Goal: Task Accomplishment & Management: Use online tool/utility

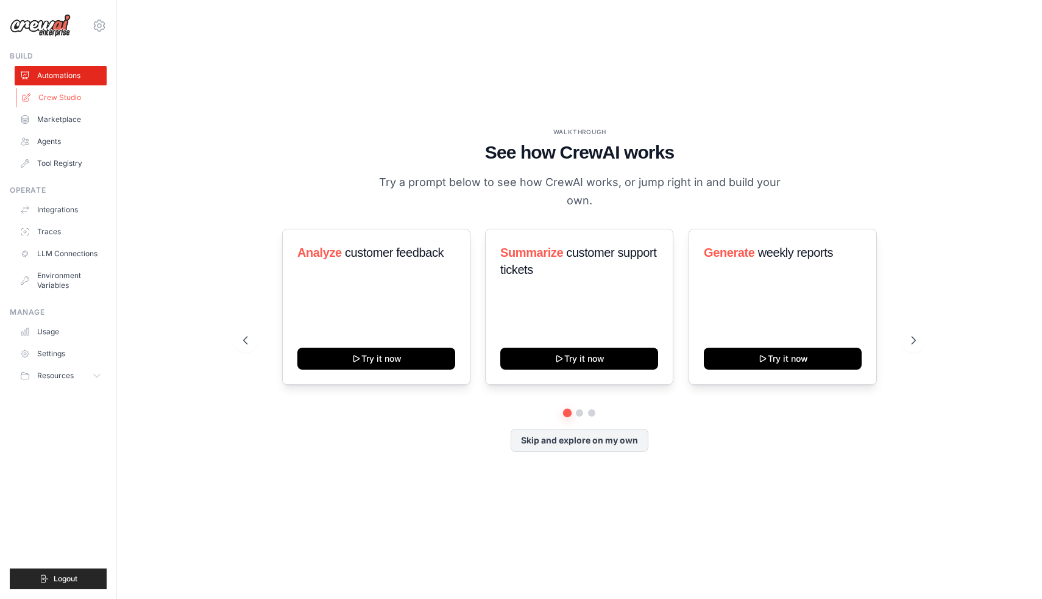
click at [38, 98] on link "Crew Studio" at bounding box center [62, 98] width 92 height 20
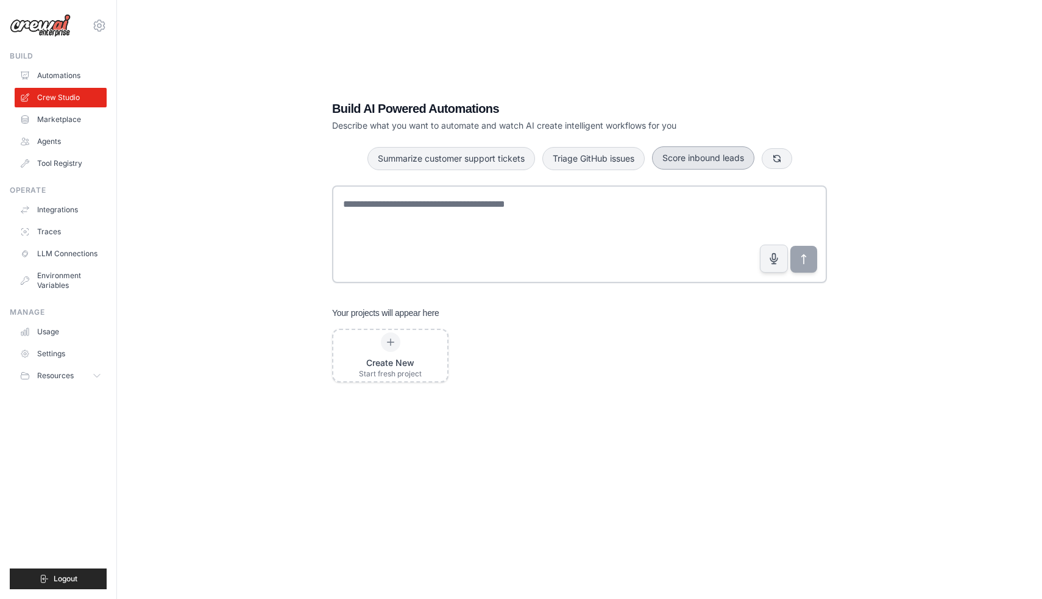
click at [678, 160] on button "Score inbound leads" at bounding box center [703, 157] width 102 height 23
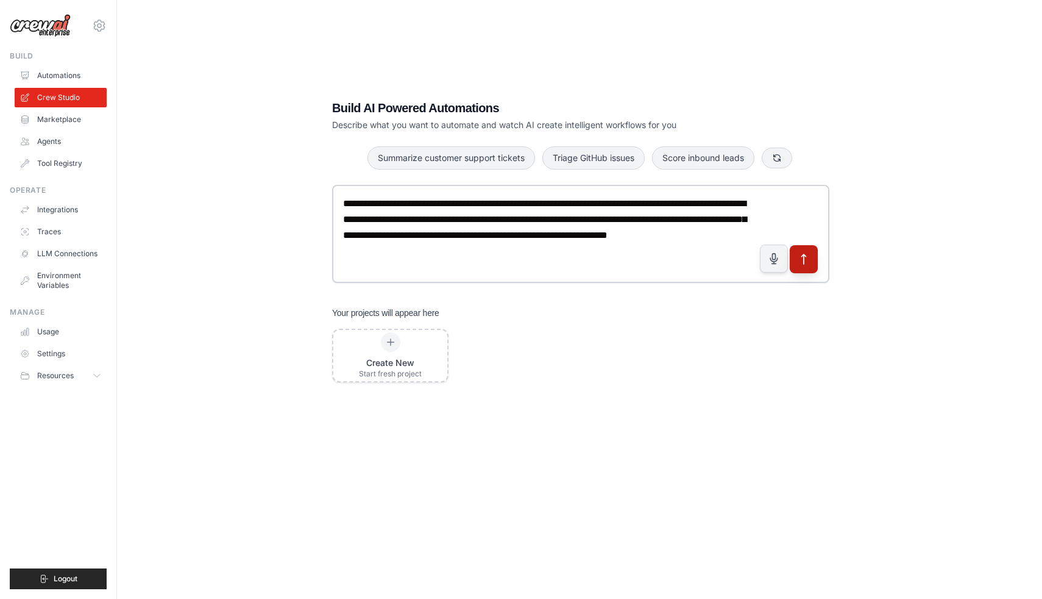
click at [808, 260] on icon "submit" at bounding box center [804, 258] width 13 height 13
click at [385, 347] on div at bounding box center [391, 342] width 20 height 20
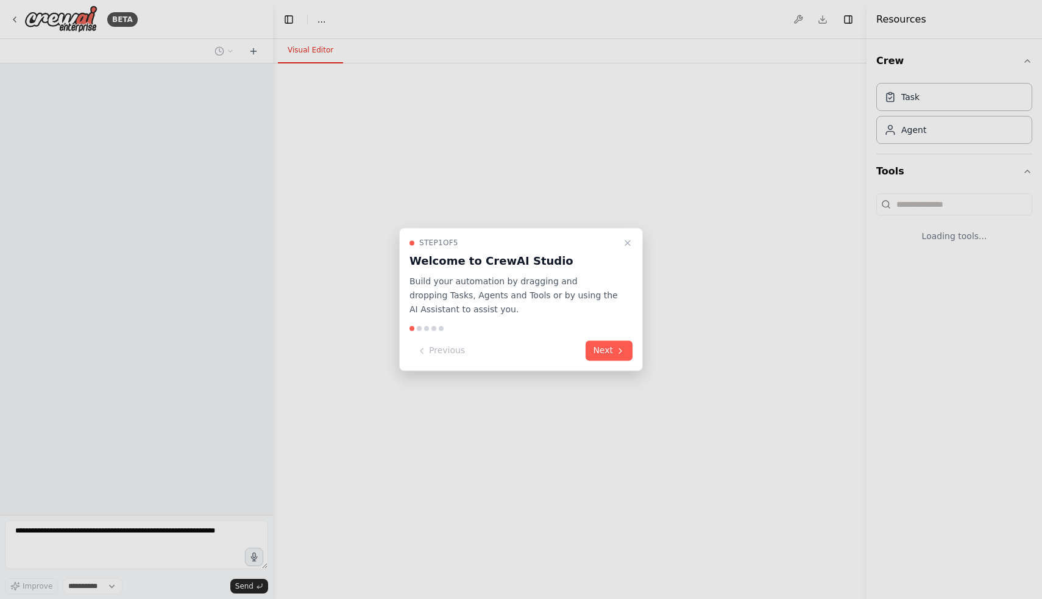
select select "****"
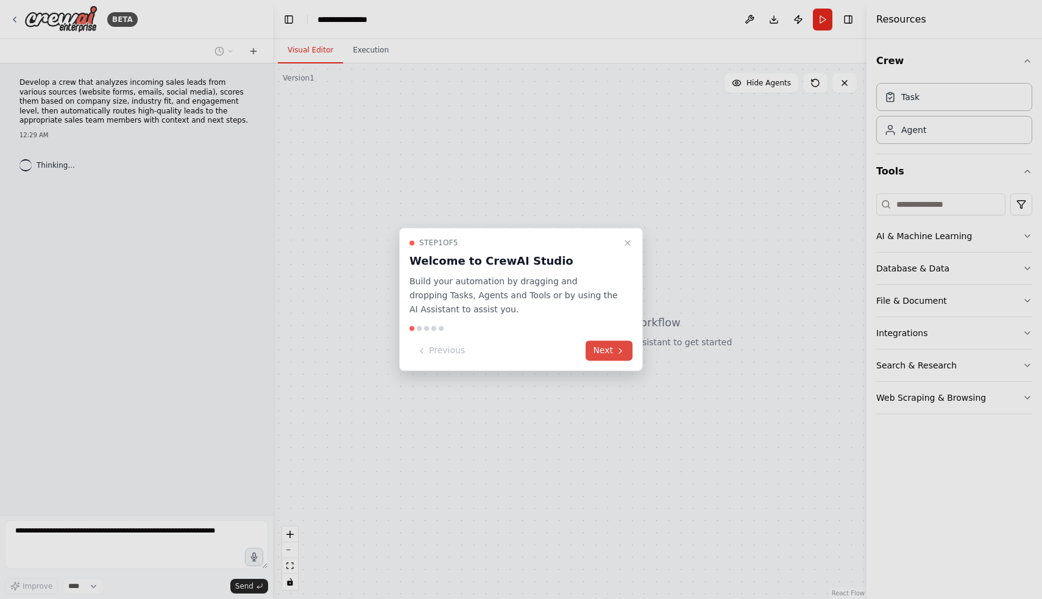
click at [610, 356] on button "Next" at bounding box center [609, 351] width 47 height 20
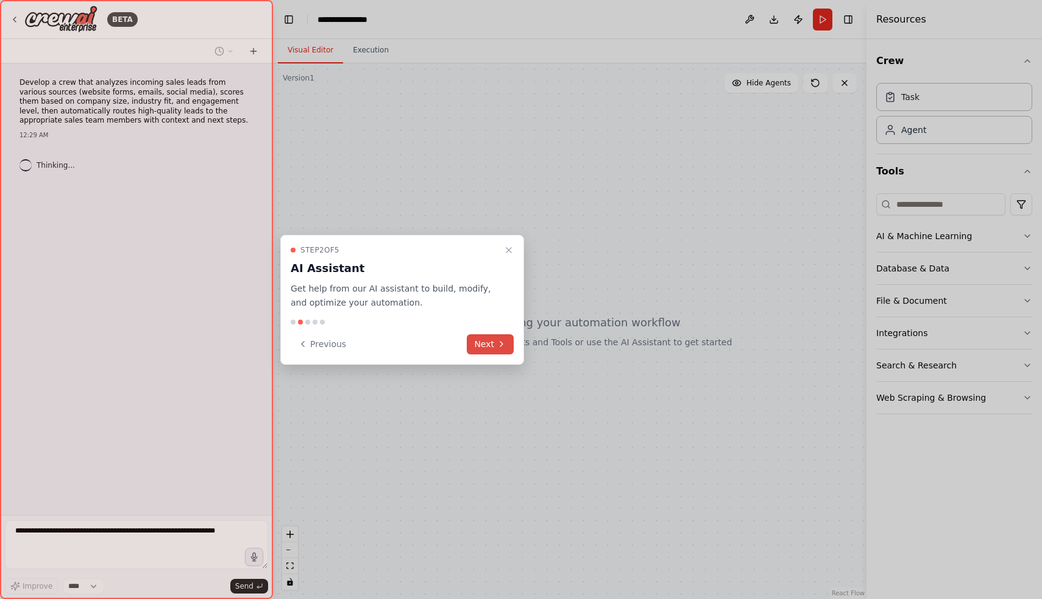
click at [499, 339] on icon at bounding box center [502, 344] width 10 height 10
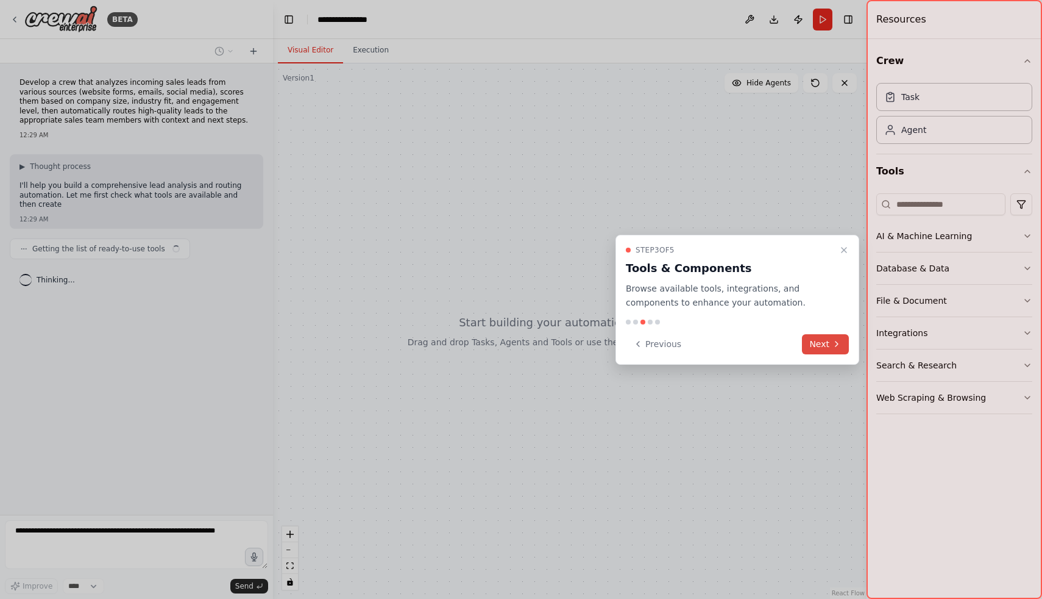
click at [813, 336] on button "Next" at bounding box center [825, 344] width 47 height 20
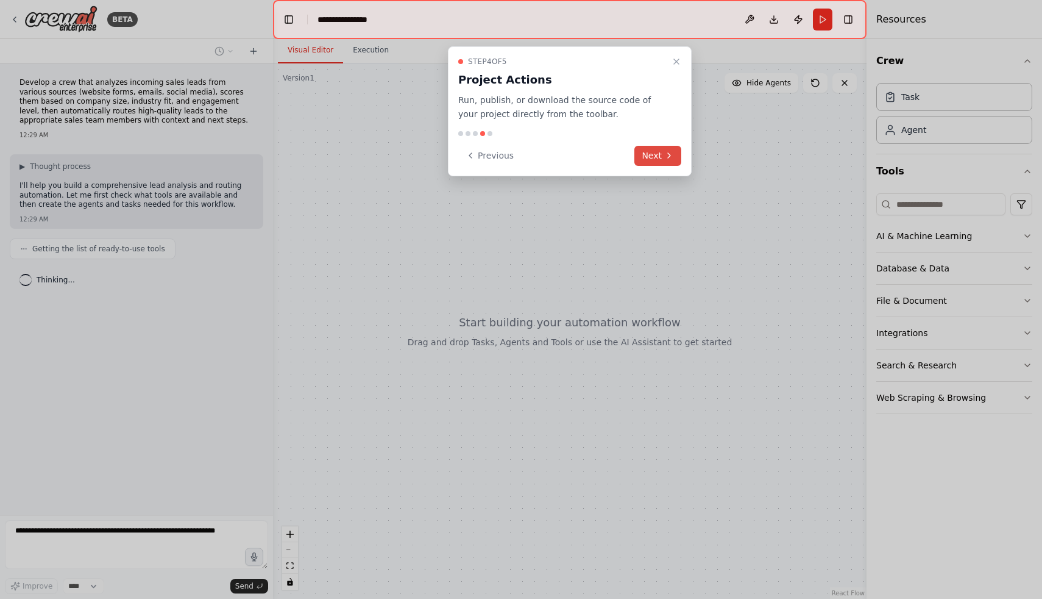
click at [652, 160] on button "Next" at bounding box center [658, 156] width 47 height 20
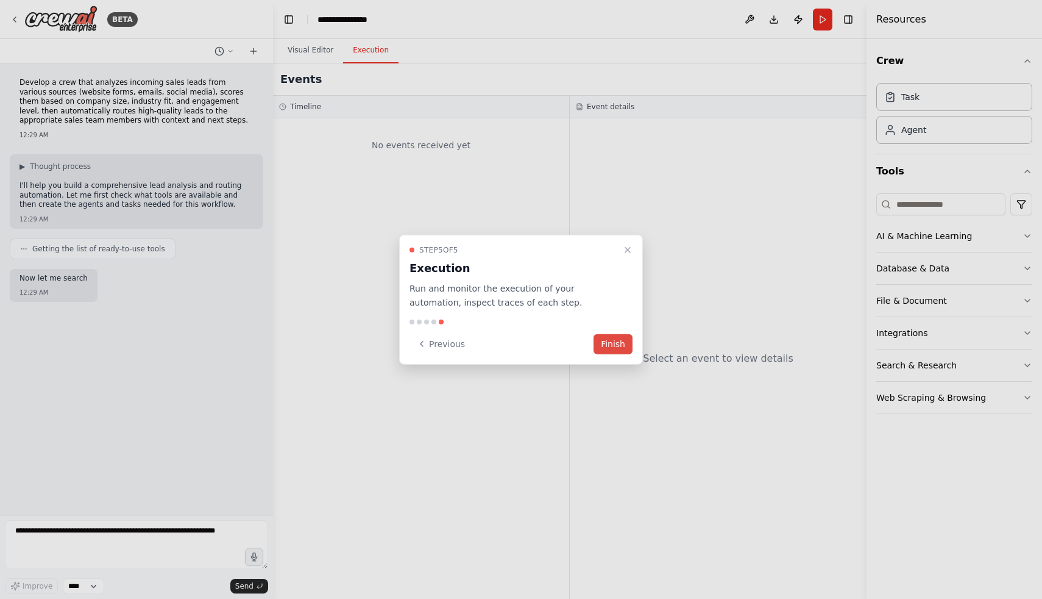
click at [615, 337] on button "Finish" at bounding box center [613, 343] width 39 height 20
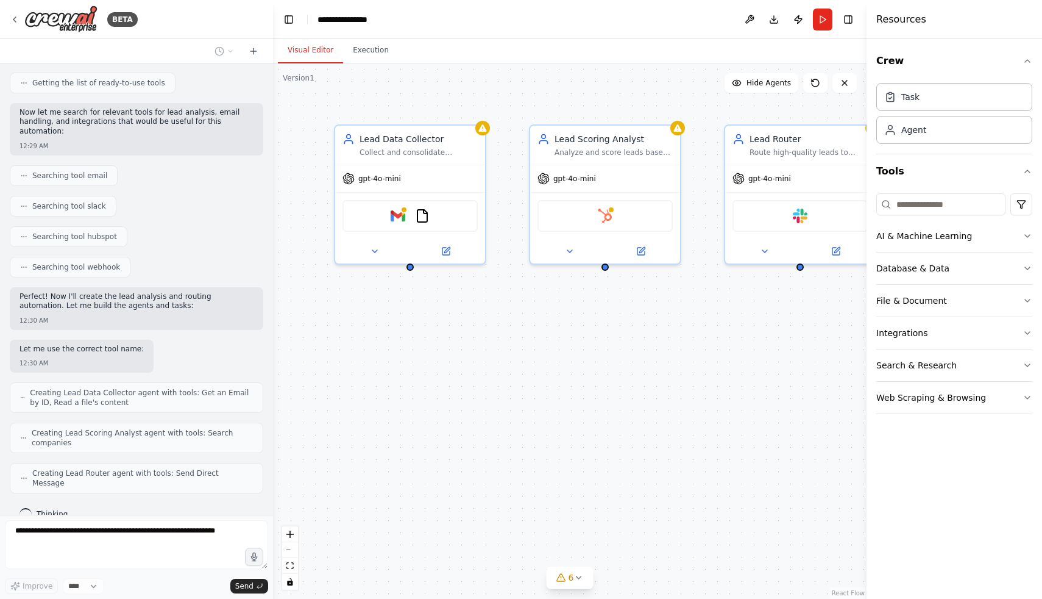
scroll to position [240, 0]
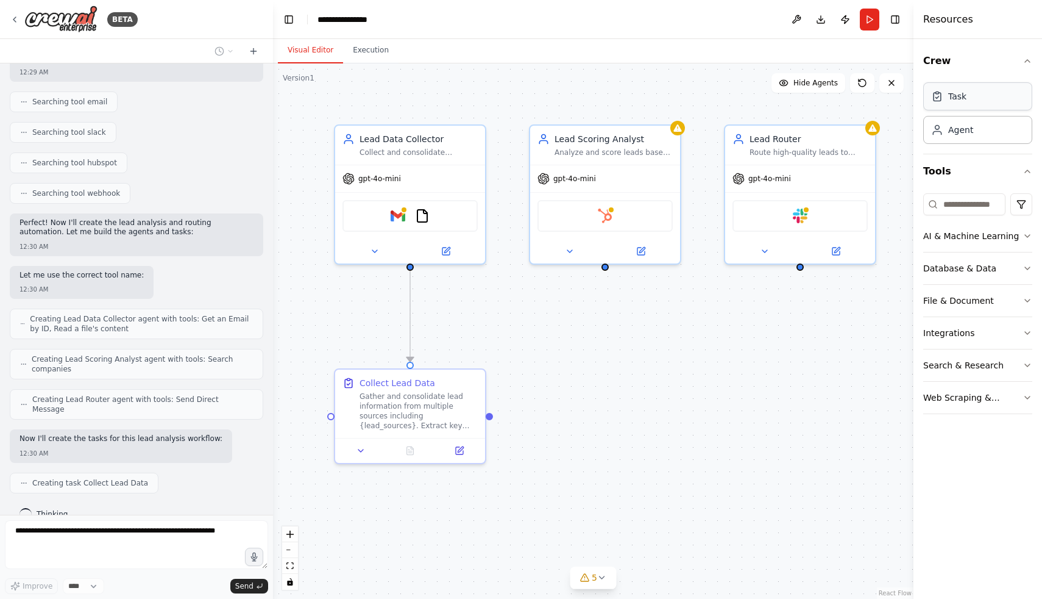
drag, startPoint x: 867, startPoint y: 93, endPoint x: 949, endPoint y: 91, distance: 81.7
click at [951, 91] on div "Resources Crew Task Agent Tools AI & Machine Learning Database & Data File & Do…" at bounding box center [978, 299] width 129 height 599
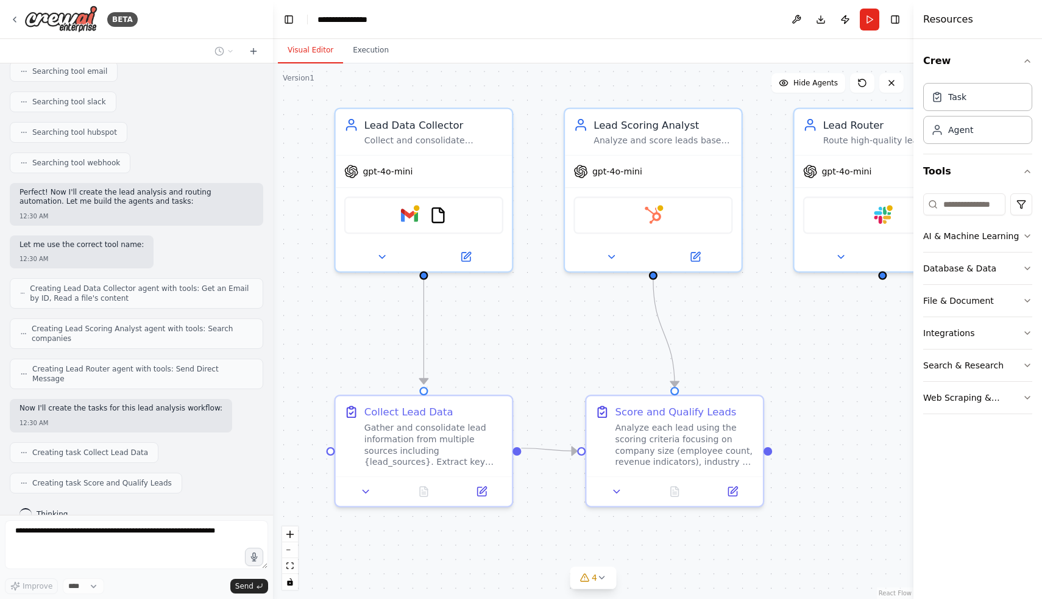
scroll to position [301, 0]
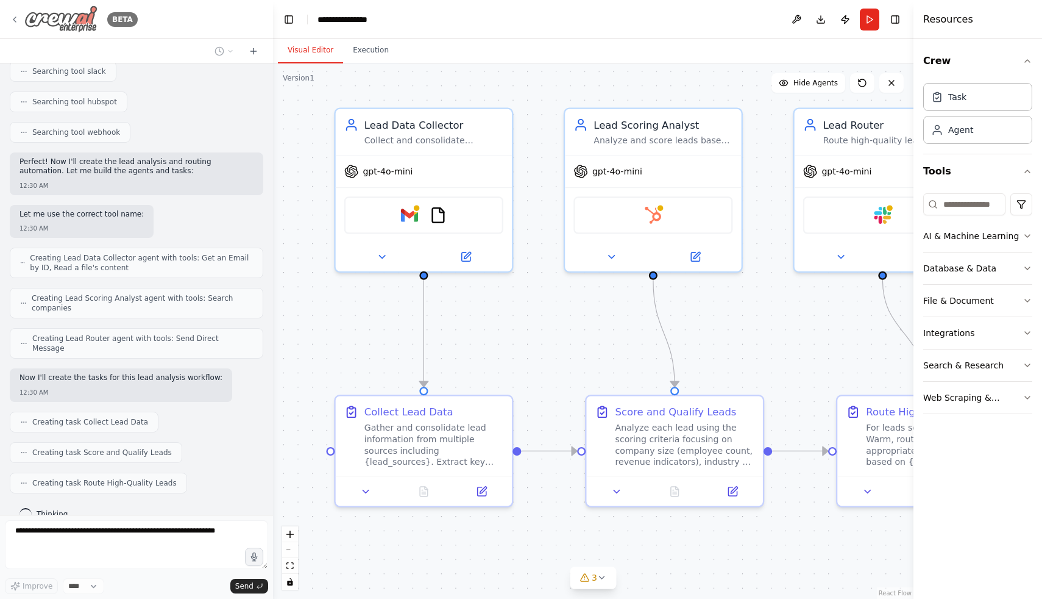
click at [12, 20] on icon at bounding box center [15, 20] width 10 height 10
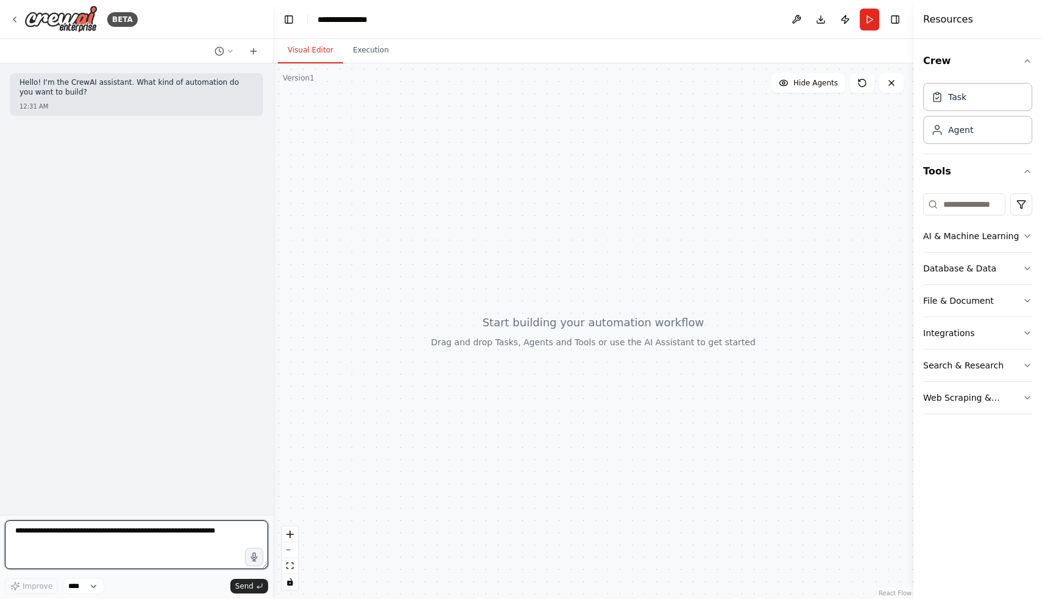
click at [212, 549] on textarea at bounding box center [136, 544] width 263 height 49
type textarea "*"
click at [32, 530] on textarea "**********" at bounding box center [136, 544] width 263 height 49
click at [37, 530] on textarea "**********" at bounding box center [136, 544] width 263 height 49
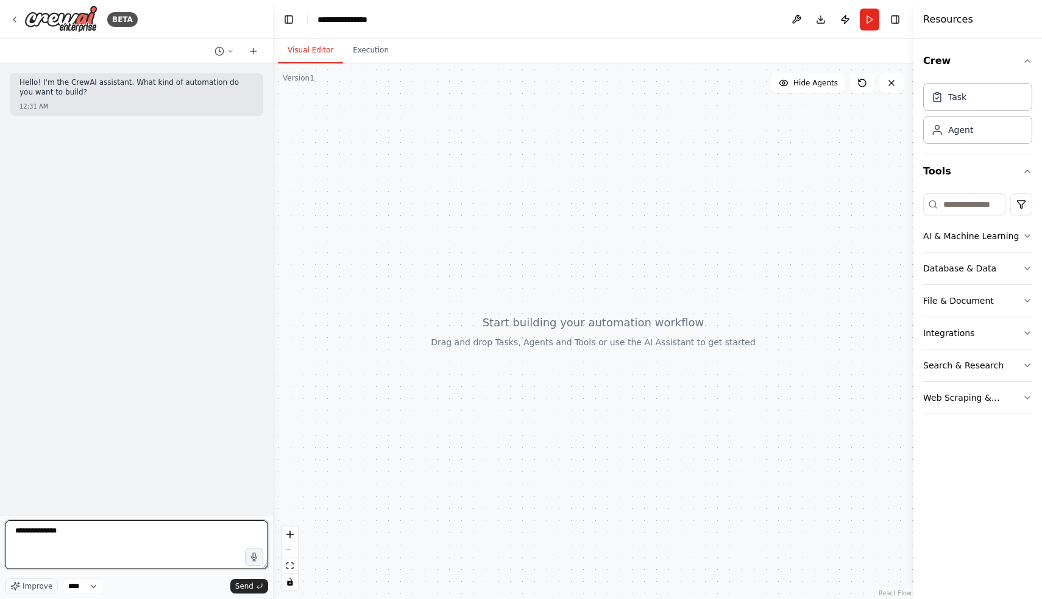
click at [69, 535] on textarea "**********" at bounding box center [136, 544] width 263 height 49
click at [78, 535] on textarea "**********" at bounding box center [136, 544] width 263 height 49
type textarea "**********"
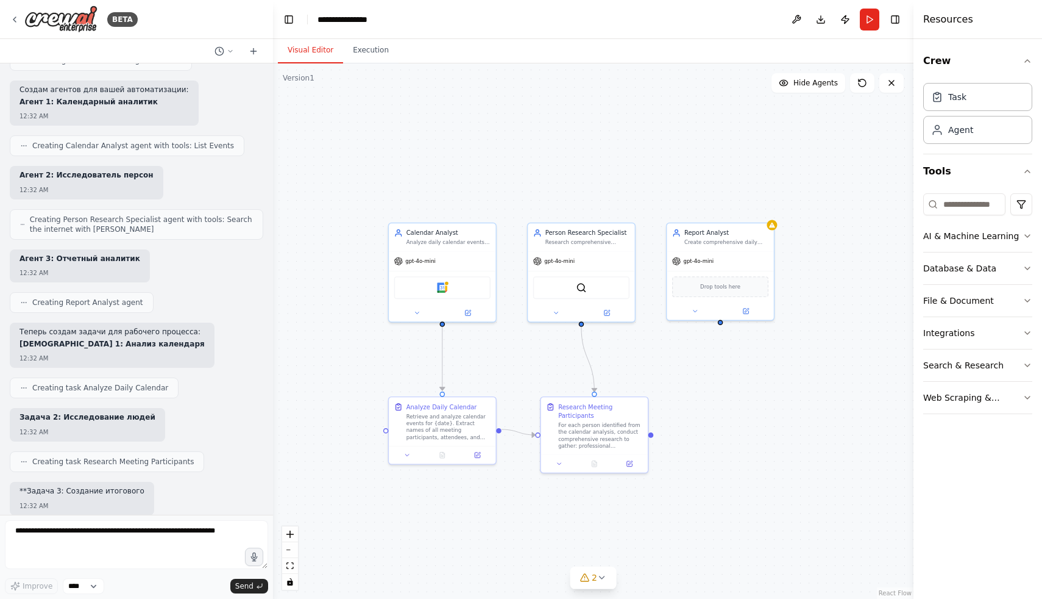
scroll to position [542, 0]
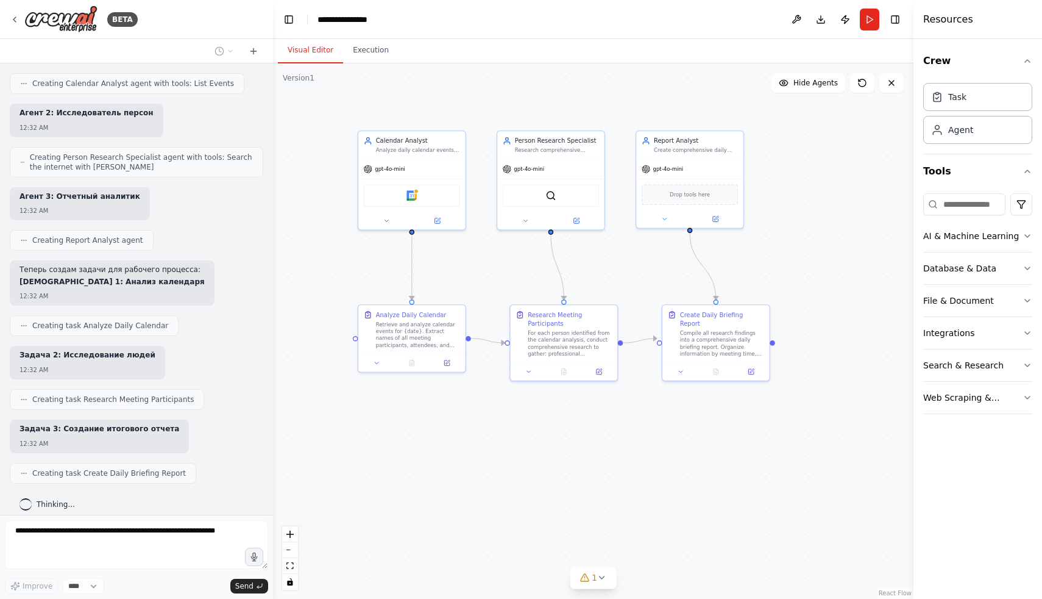
drag, startPoint x: 663, startPoint y: 526, endPoint x: 630, endPoint y: 433, distance: 98.7
click at [630, 433] on div ".deletable-edge-delete-btn { width: 20px; height: 20px; border: 0px solid #ffff…" at bounding box center [593, 330] width 641 height 535
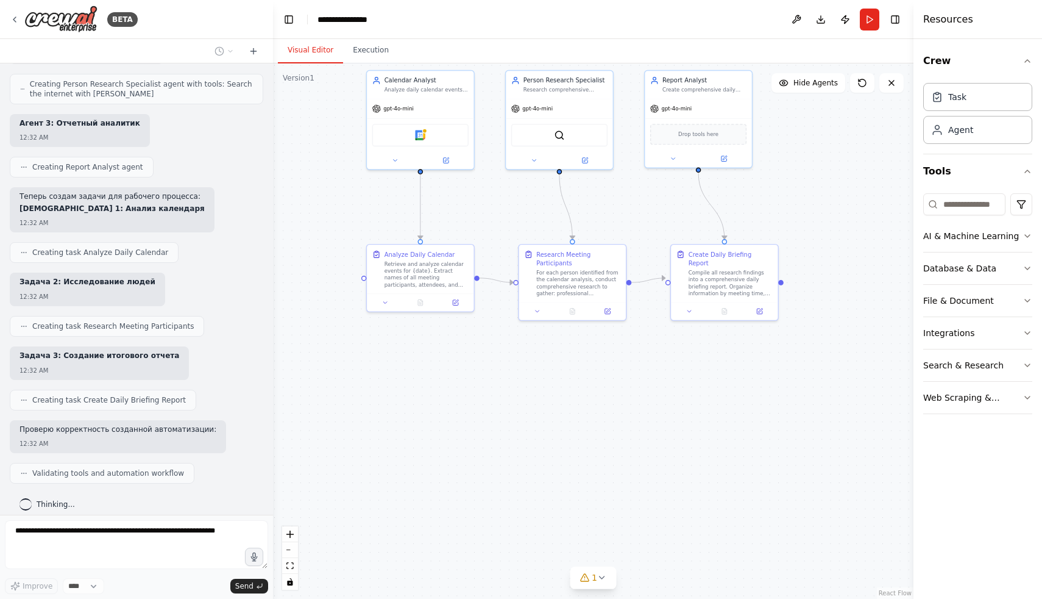
drag, startPoint x: 628, startPoint y: 450, endPoint x: 639, endPoint y: 393, distance: 58.8
click at [639, 393] on div ".deletable-edge-delete-btn { width: 20px; height: 20px; border: 0px solid #ffff…" at bounding box center [593, 330] width 641 height 535
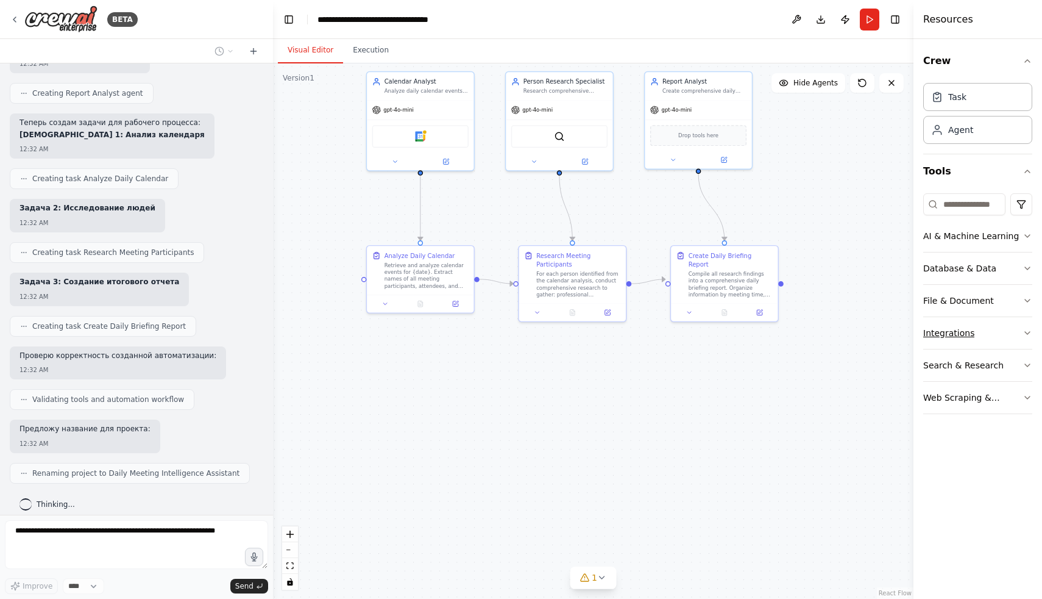
click at [982, 341] on button "Integrations" at bounding box center [978, 333] width 109 height 32
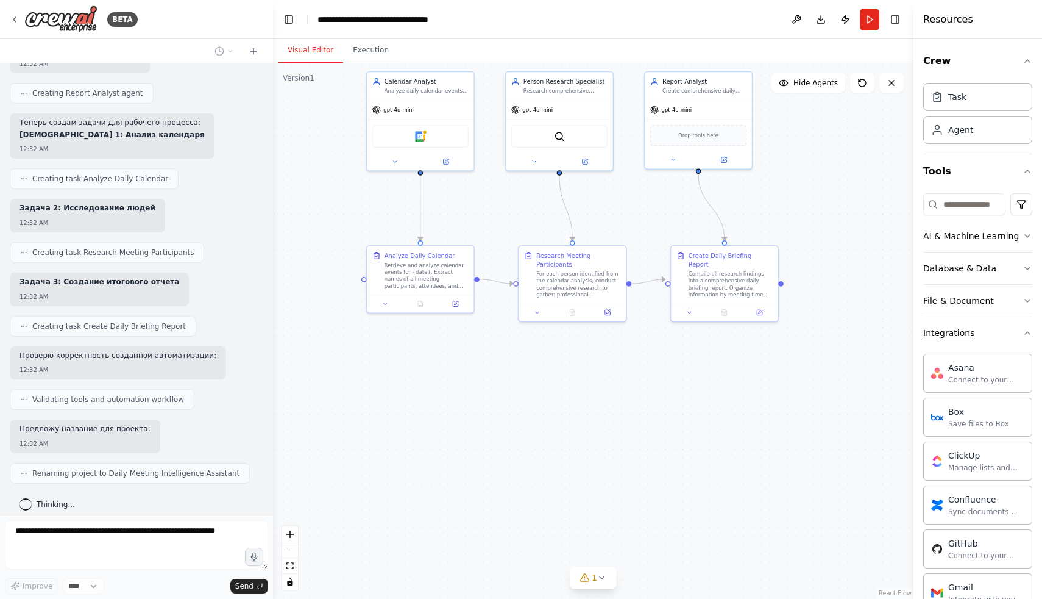
click at [982, 341] on button "Integrations" at bounding box center [978, 333] width 109 height 32
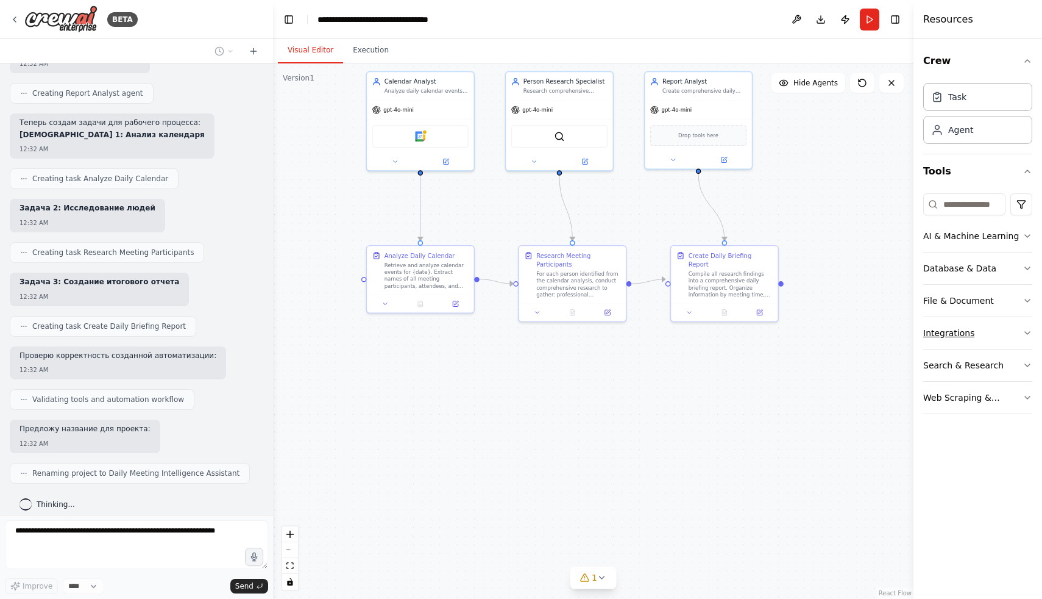
click at [1025, 335] on icon "button" at bounding box center [1028, 333] width 10 height 10
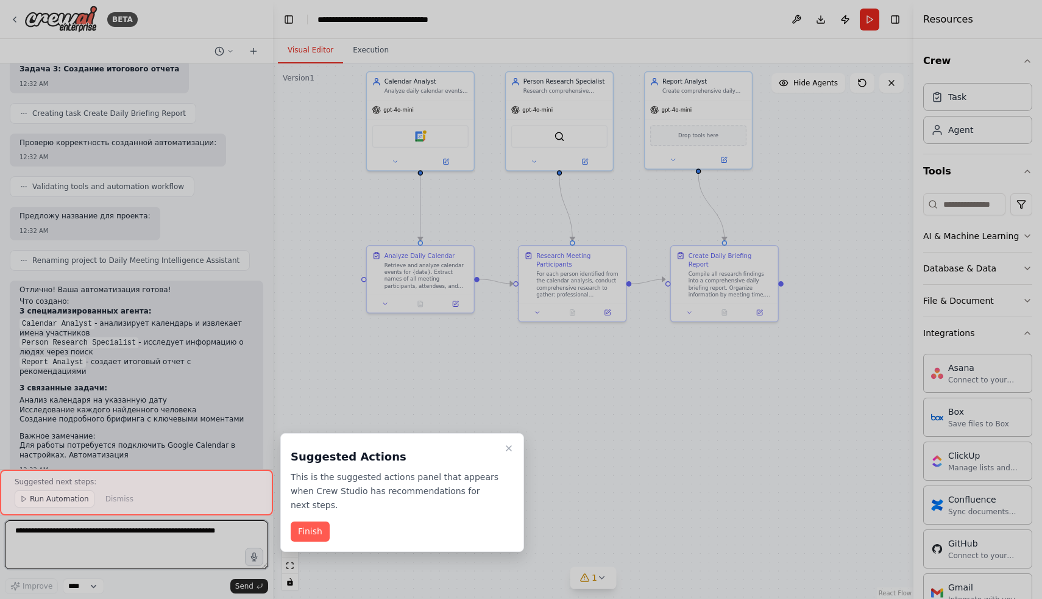
scroll to position [911, 0]
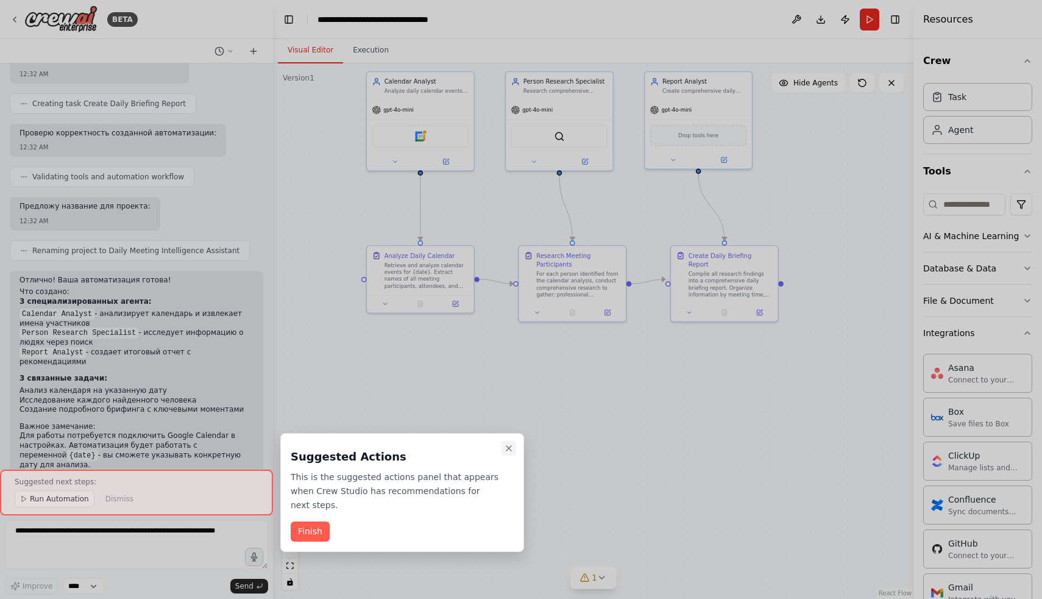
click at [510, 446] on icon "Close walkthrough" at bounding box center [509, 448] width 10 height 10
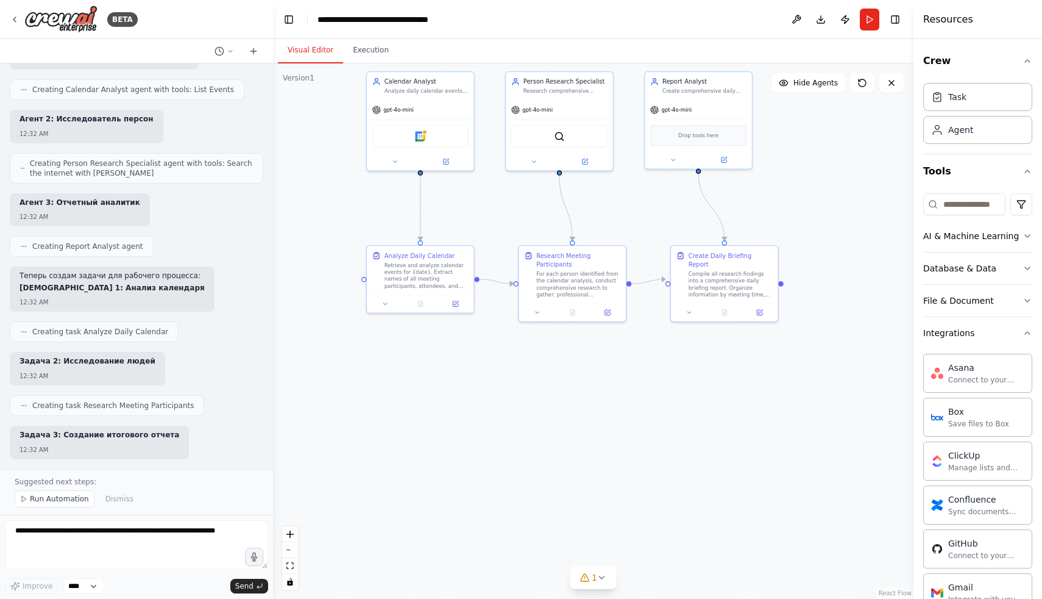
scroll to position [521, 0]
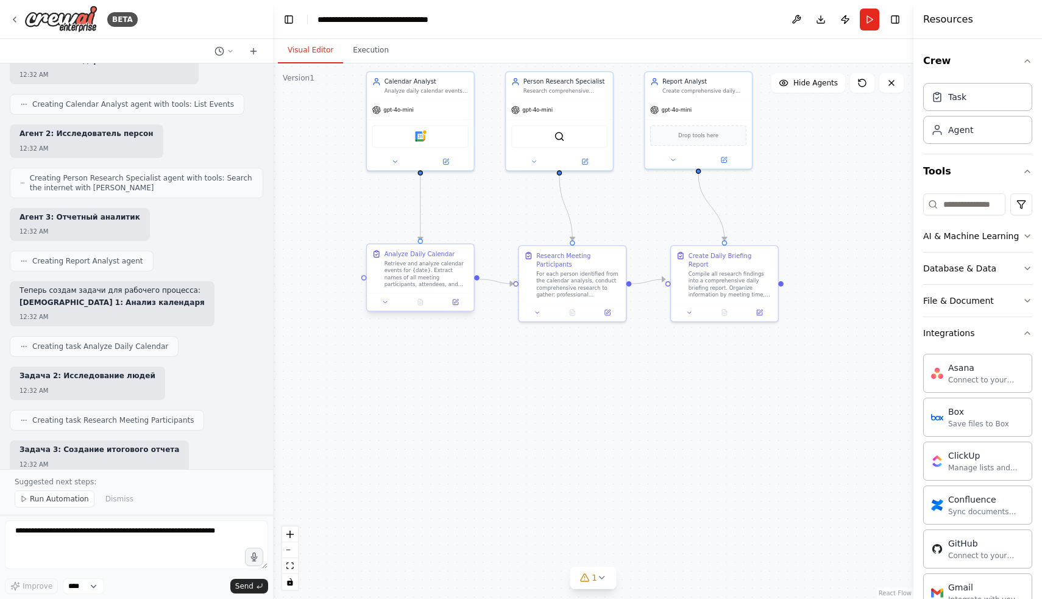
click at [415, 269] on div "Retrieve and analyze calendar events for {date}. Extract names of all meeting p…" at bounding box center [427, 274] width 84 height 28
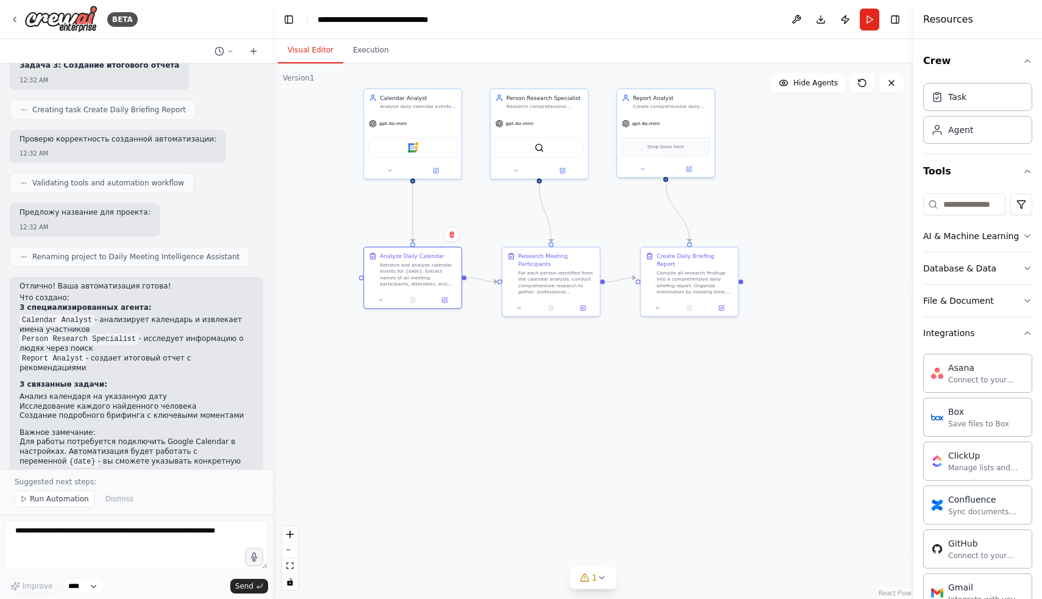
scroll to position [974, 0]
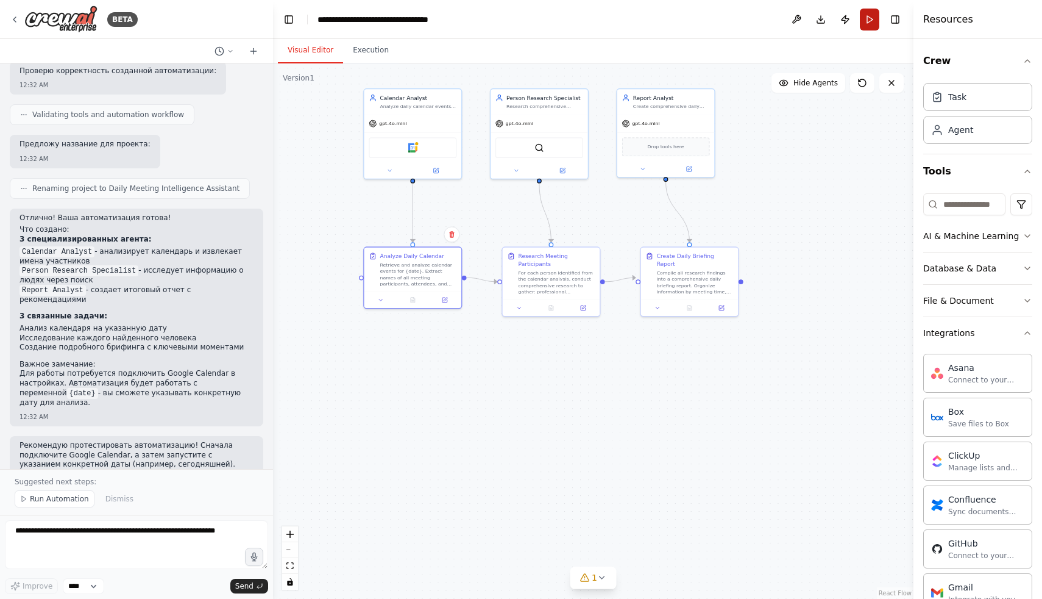
click at [875, 20] on button "Run" at bounding box center [870, 20] width 20 height 22
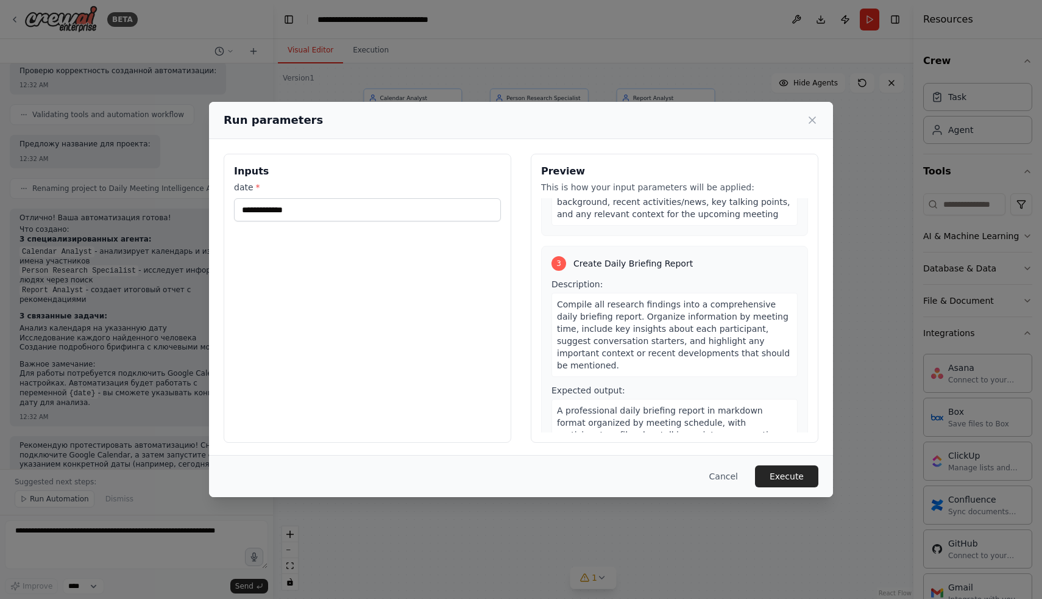
scroll to position [2, 0]
click at [731, 475] on button "Cancel" at bounding box center [724, 476] width 48 height 22
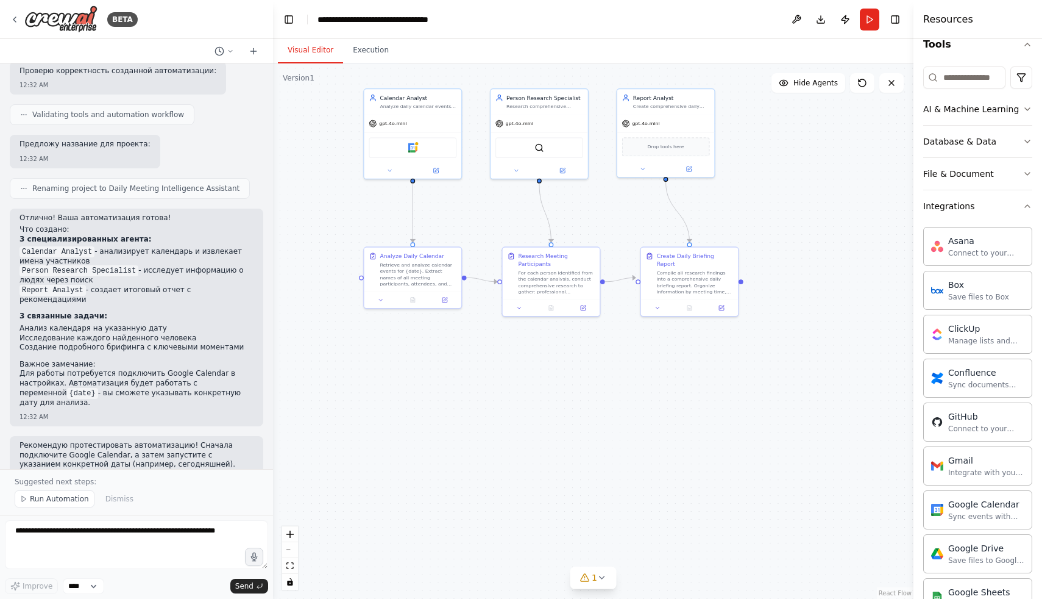
scroll to position [124, 0]
click at [1031, 213] on icon "button" at bounding box center [1028, 209] width 10 height 10
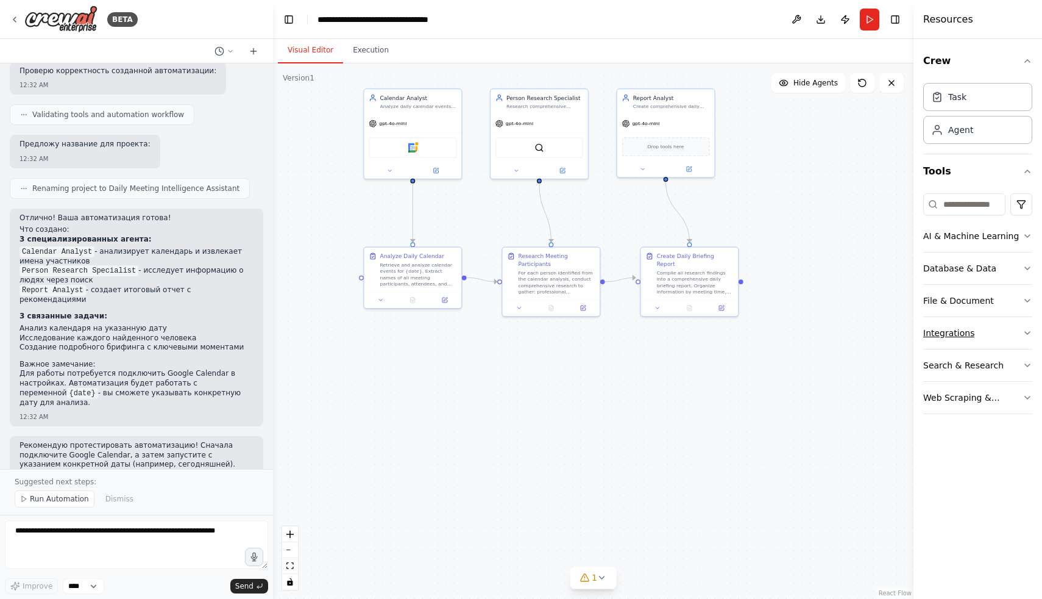
click at [1024, 334] on icon "button" at bounding box center [1028, 333] width 10 height 10
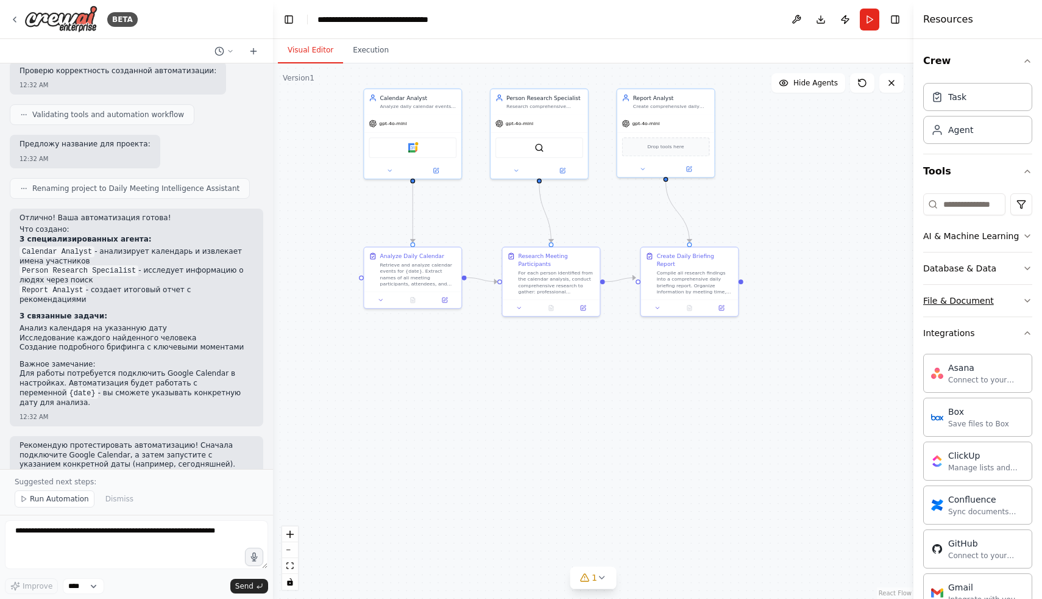
click at [1026, 303] on icon "button" at bounding box center [1028, 301] width 10 height 10
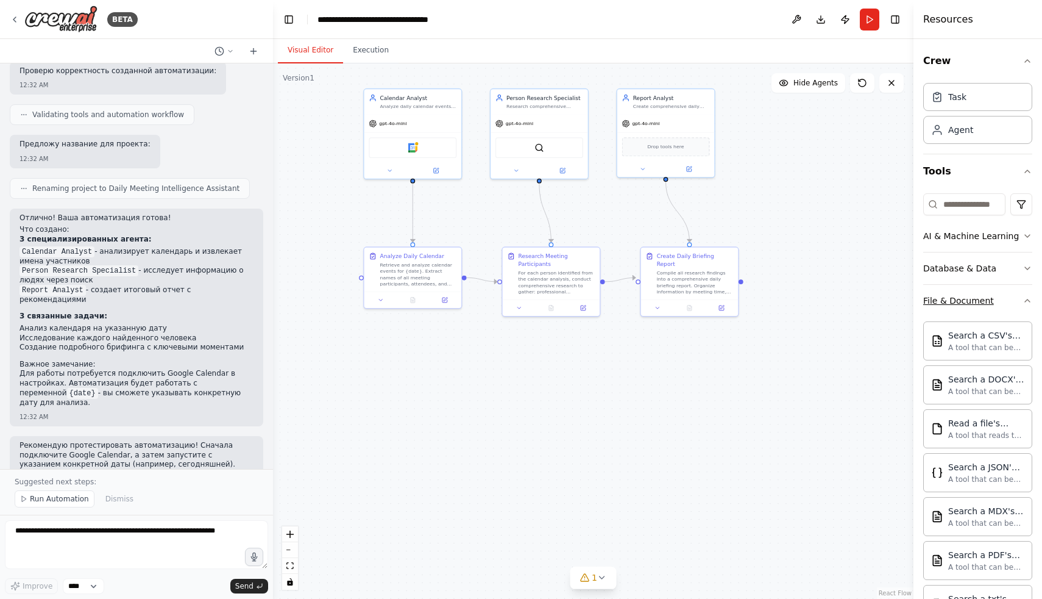
click at [1029, 308] on button "File & Document" at bounding box center [978, 301] width 109 height 32
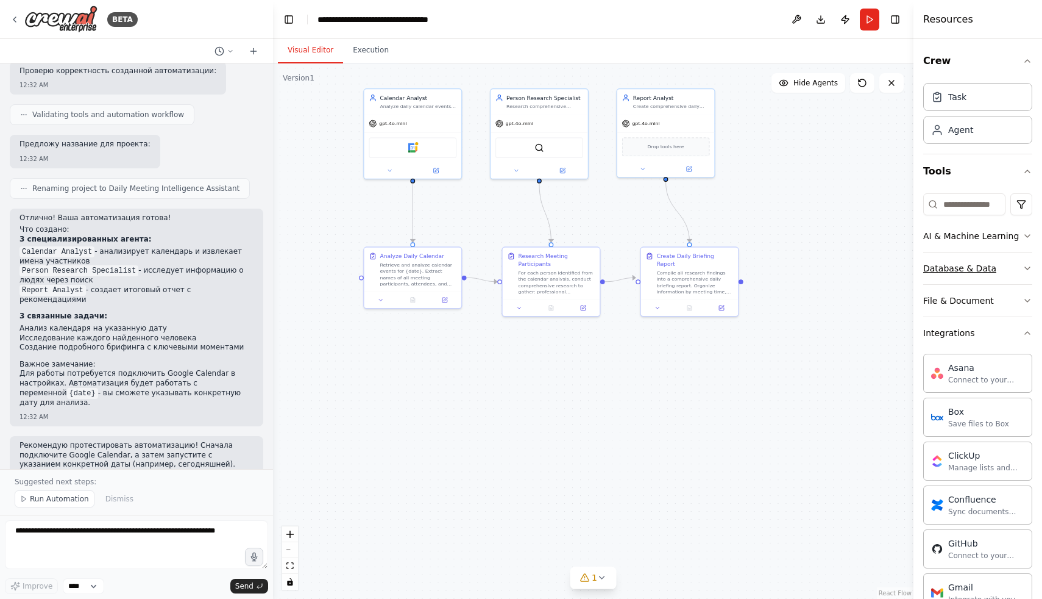
click at [1026, 274] on button "Database & Data" at bounding box center [978, 268] width 109 height 32
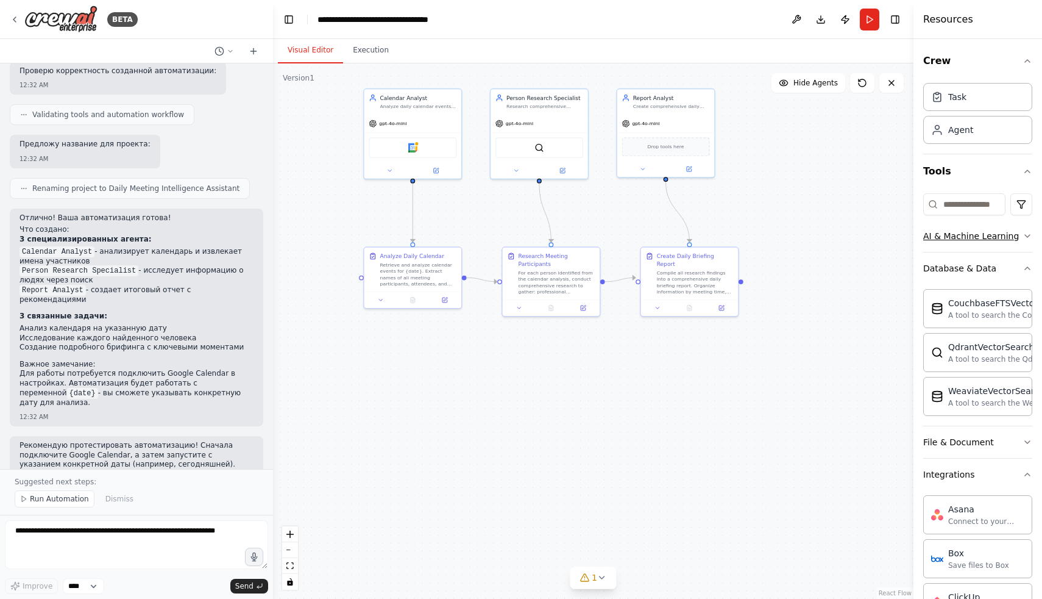
click at [1027, 241] on button "AI & Machine Learning" at bounding box center [978, 236] width 109 height 32
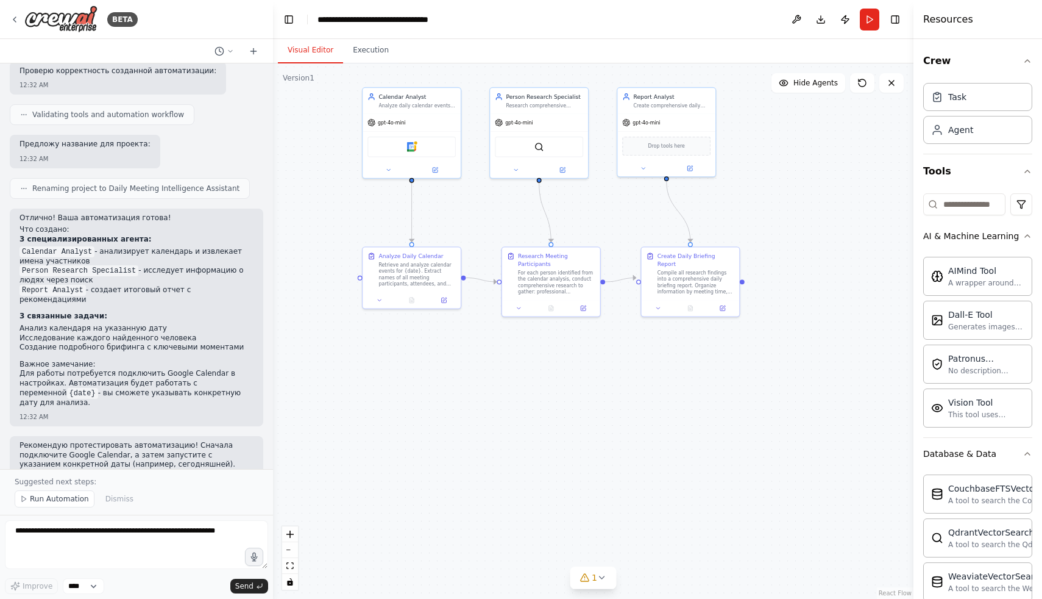
click at [1036, 232] on div "Crew Task Agent Tools AI & Machine Learning AIMind Tool A wrapper around [AI-Mi…" at bounding box center [978, 319] width 129 height 560
click at [1030, 233] on icon "button" at bounding box center [1028, 236] width 10 height 10
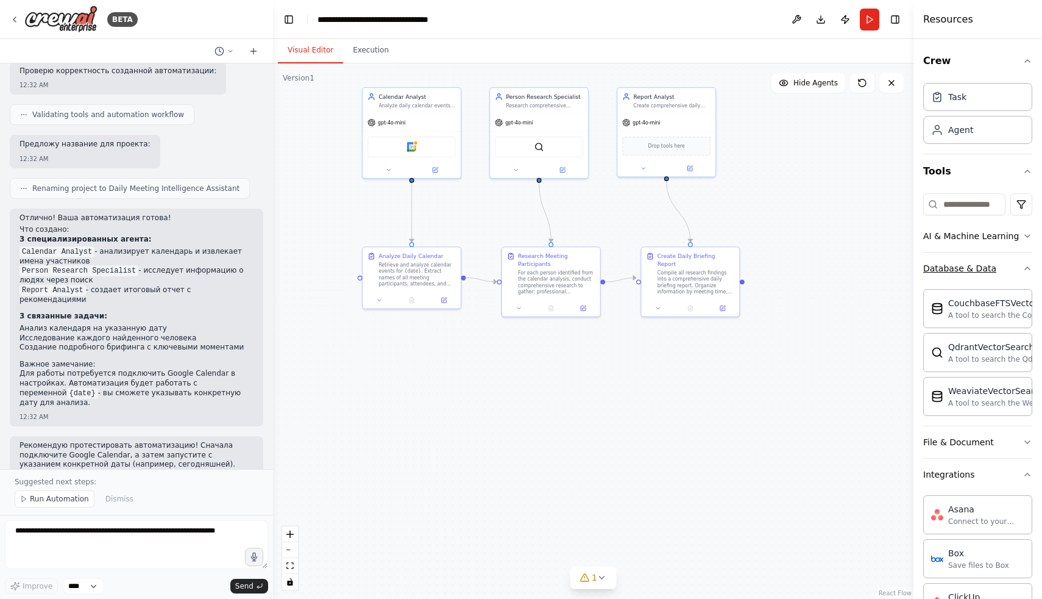
click at [1028, 257] on button "Database & Data" at bounding box center [978, 268] width 109 height 32
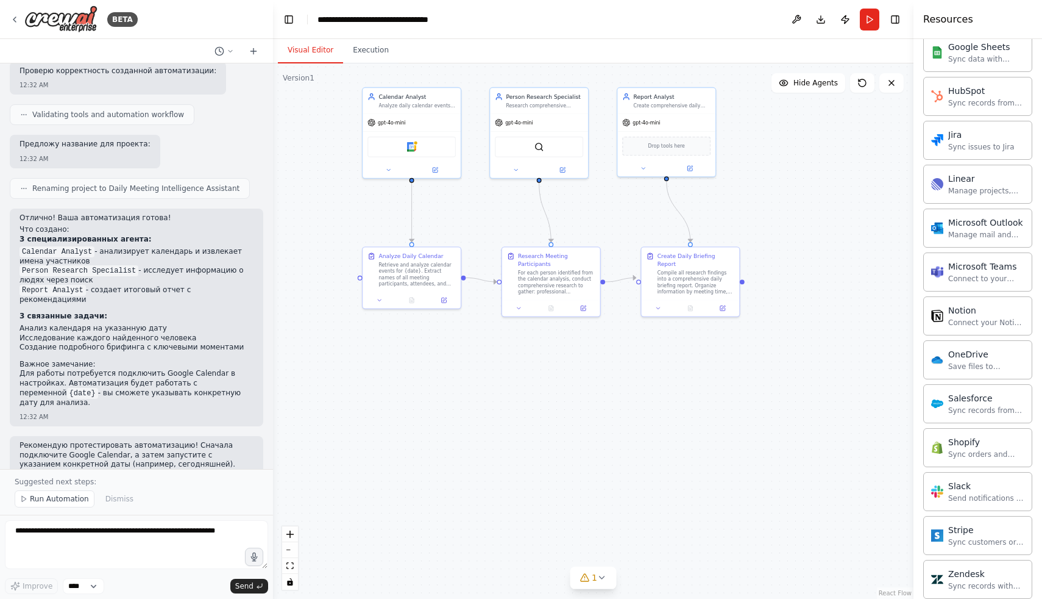
scroll to position [766, 0]
